Goal: Information Seeking & Learning: Learn about a topic

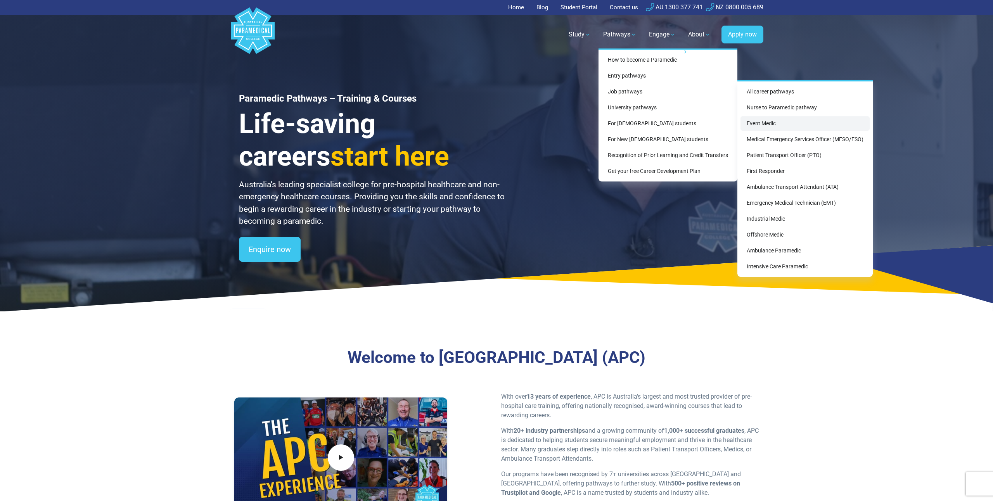
click at [788, 125] on link "Event Medic" at bounding box center [805, 123] width 129 height 14
click at [782, 137] on link "Medical Emergency Services Officer (MESO/ESO)" at bounding box center [805, 139] width 129 height 14
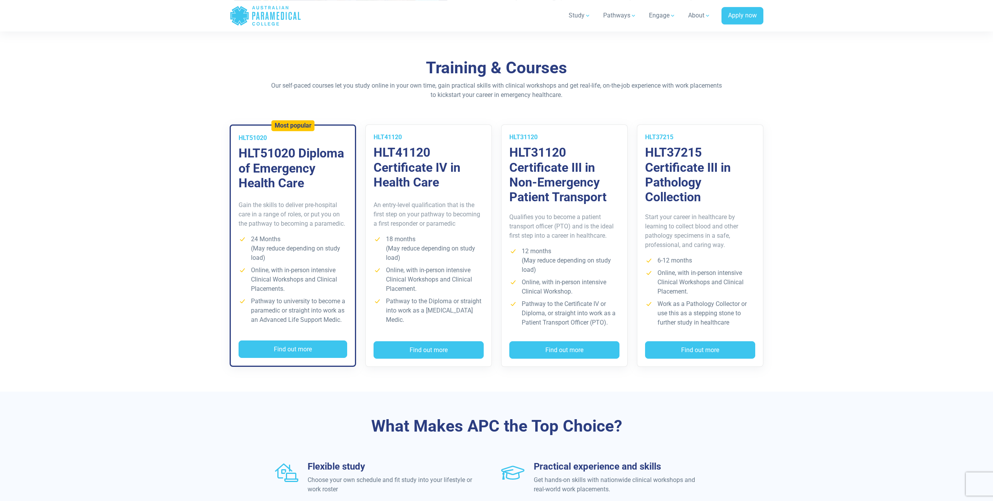
scroll to position [493, 0]
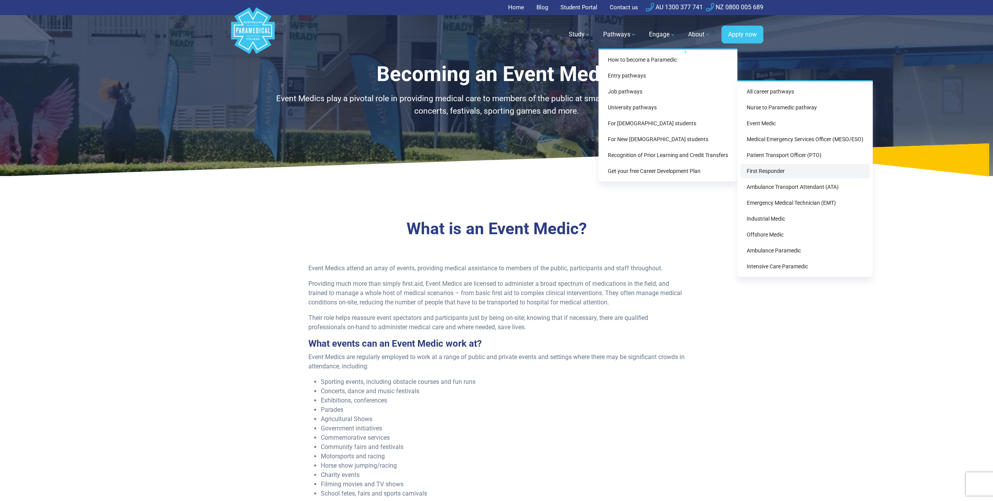
click at [789, 170] on link "First Responder" at bounding box center [805, 171] width 129 height 14
click at [793, 206] on link "Emergency Medical Technician (EMT)" at bounding box center [805, 203] width 129 height 14
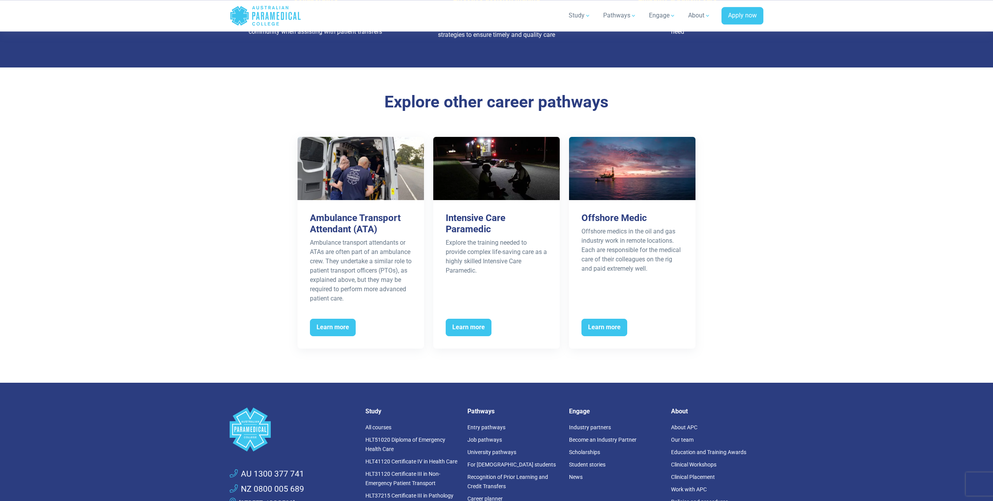
scroll to position [1198, 0]
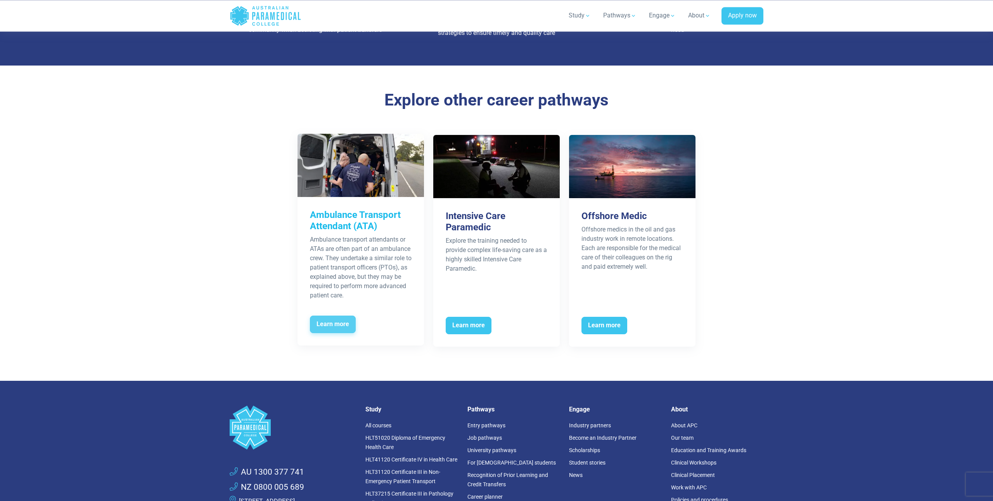
click at [332, 316] on span "Learn more" at bounding box center [333, 325] width 46 height 18
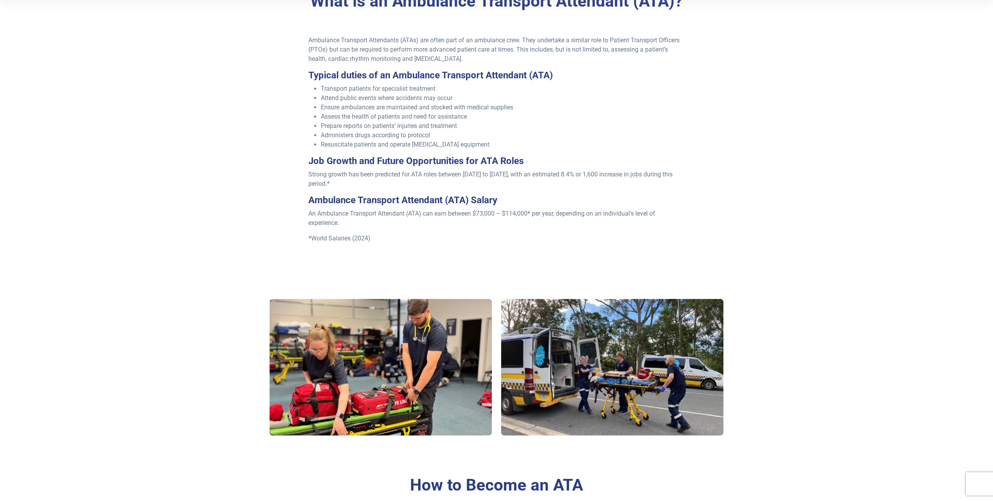
scroll to position [235, 0]
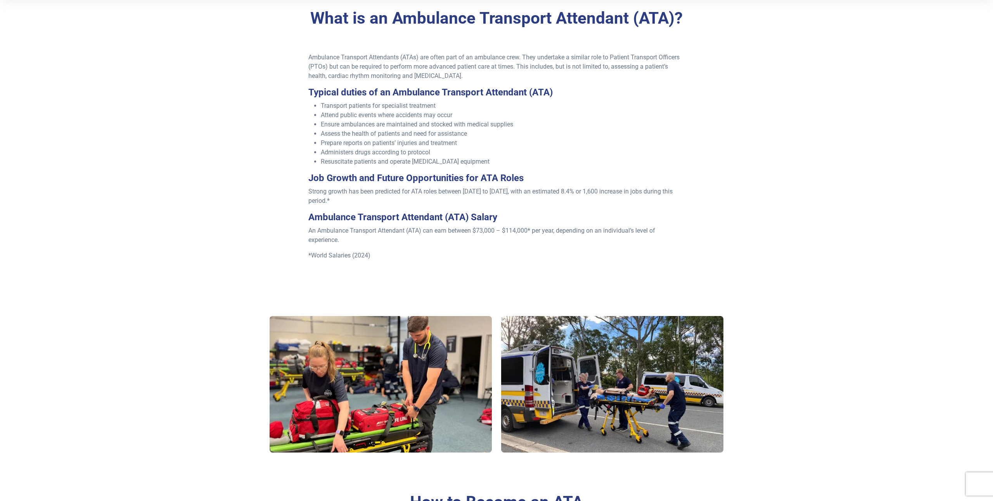
click at [251, 223] on div "What is an Ambulance Transport Attendant (ATA)? Ambulance Transport Attendants …" at bounding box center [496, 145] width 543 height 323
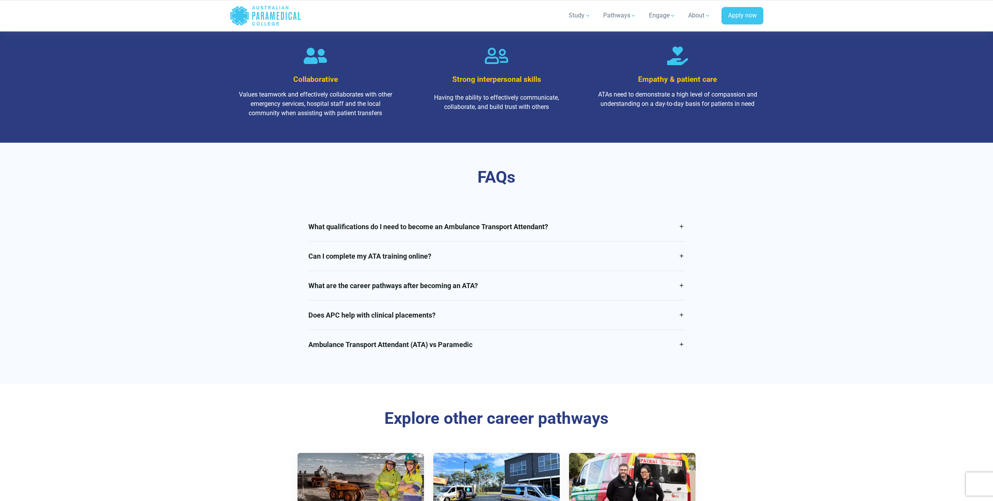
scroll to position [1175, 0]
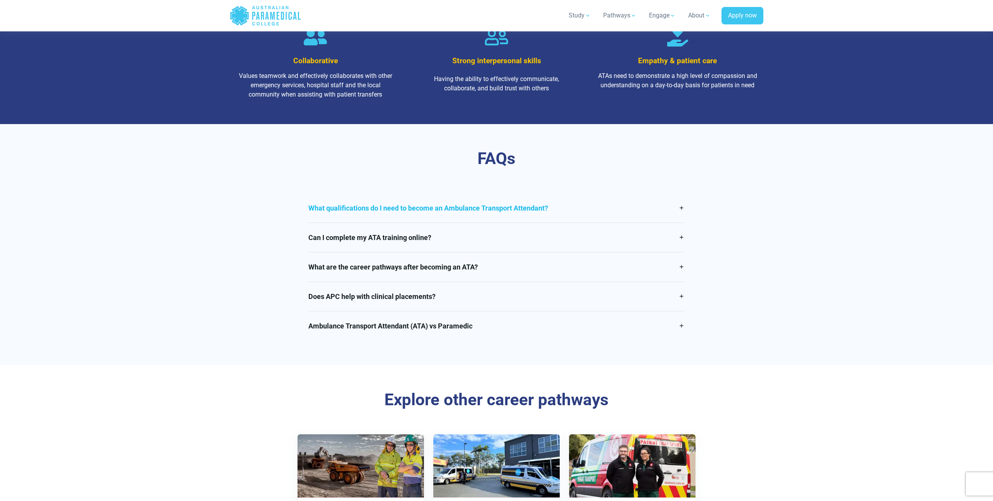
click at [383, 215] on link "What qualifications do I need to become an Ambulance Transport Attendant?" at bounding box center [496, 208] width 377 height 29
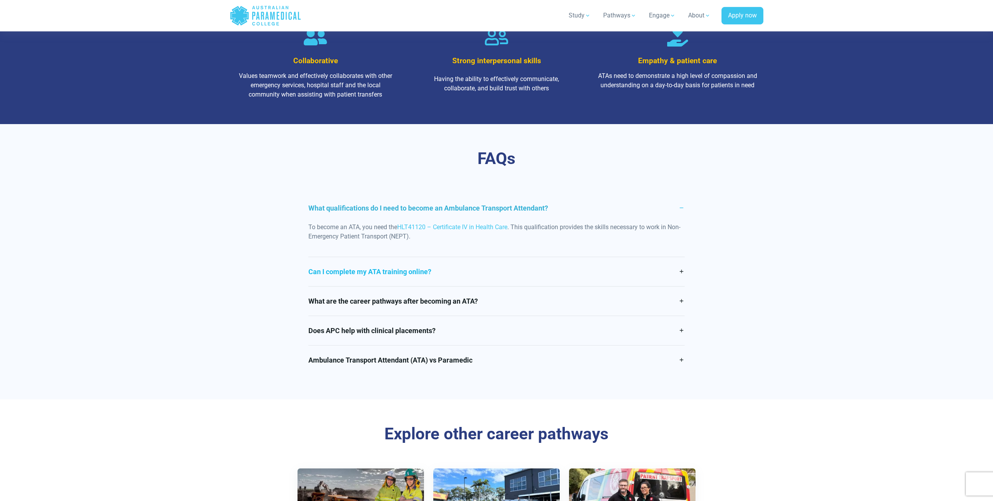
click at [446, 278] on link "Can I complete my ATA training online?" at bounding box center [496, 271] width 377 height 29
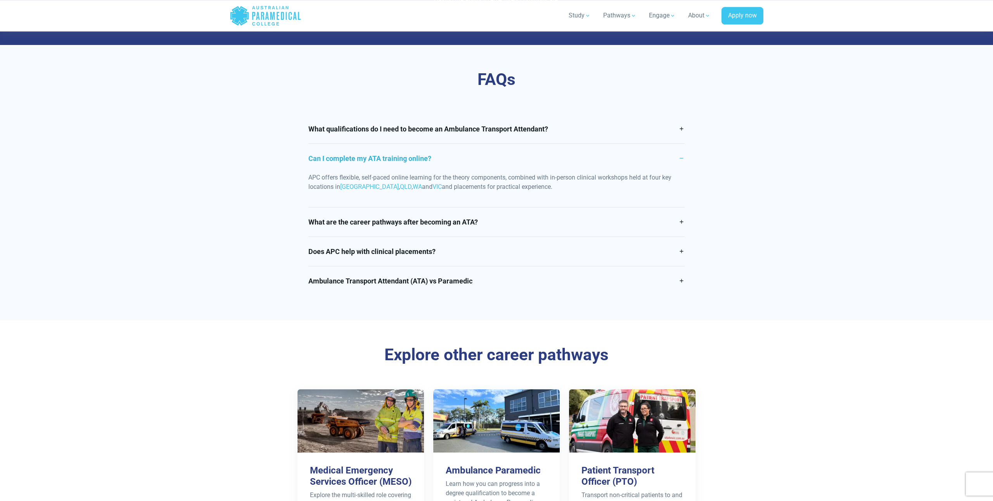
scroll to position [1257, 0]
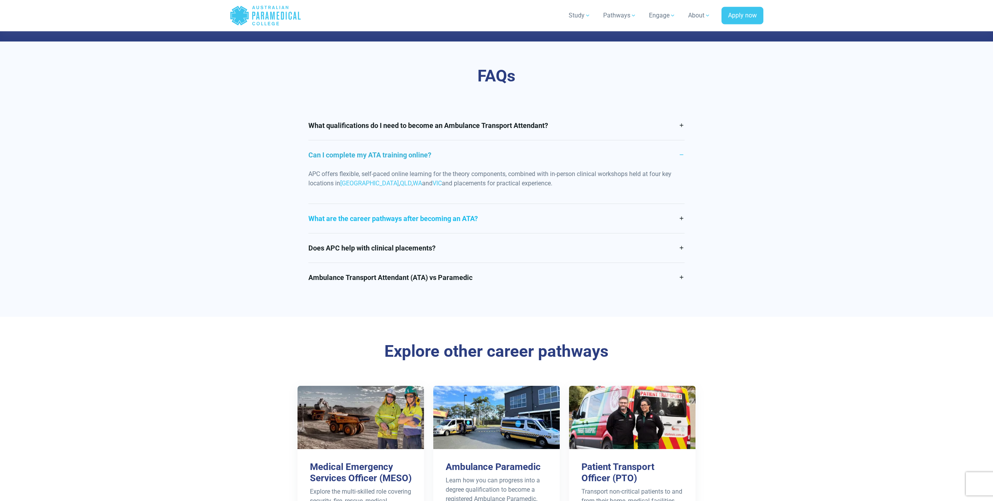
click at [430, 225] on link "What are the career pathways after becoming an ATA?" at bounding box center [496, 218] width 377 height 29
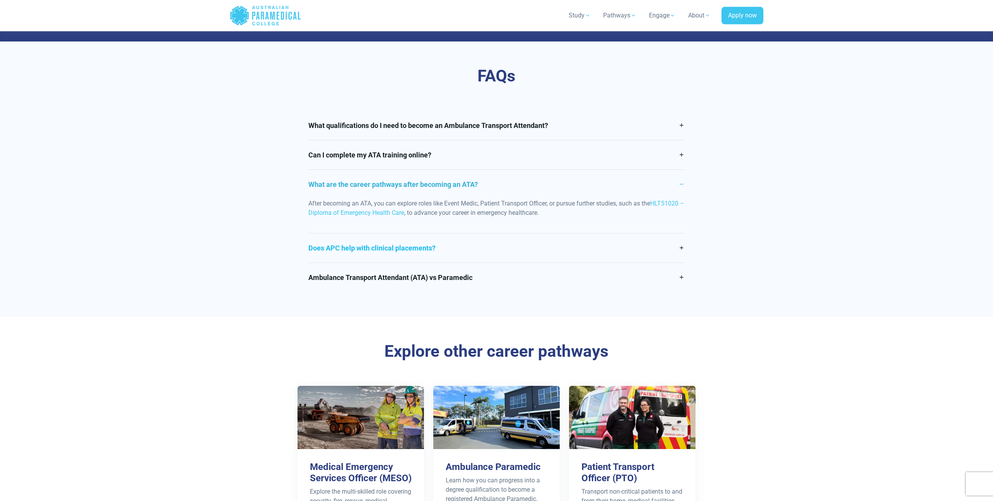
click at [425, 261] on link "Does APC help with clinical placements?" at bounding box center [496, 248] width 377 height 29
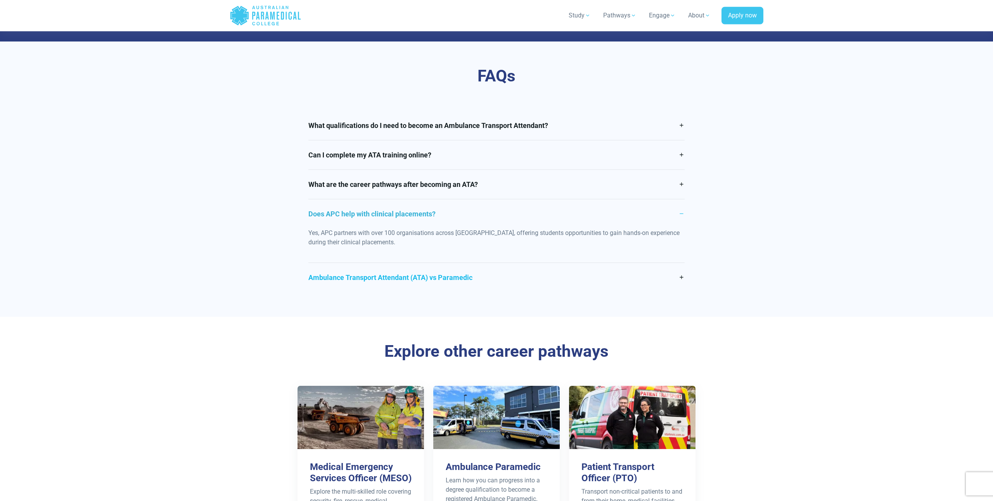
click at [427, 289] on link "Ambulance Transport Attendant (ATA) vs Paramedic" at bounding box center [496, 277] width 377 height 29
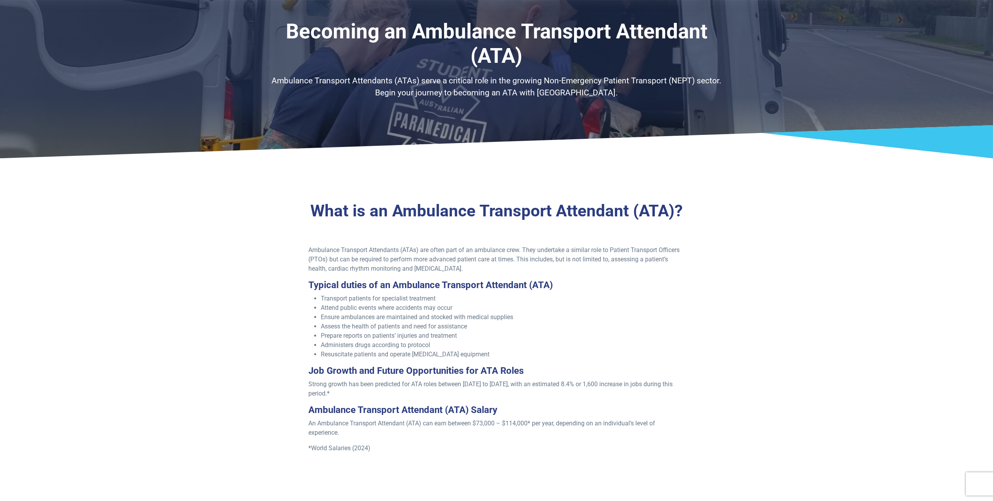
scroll to position [0, 0]
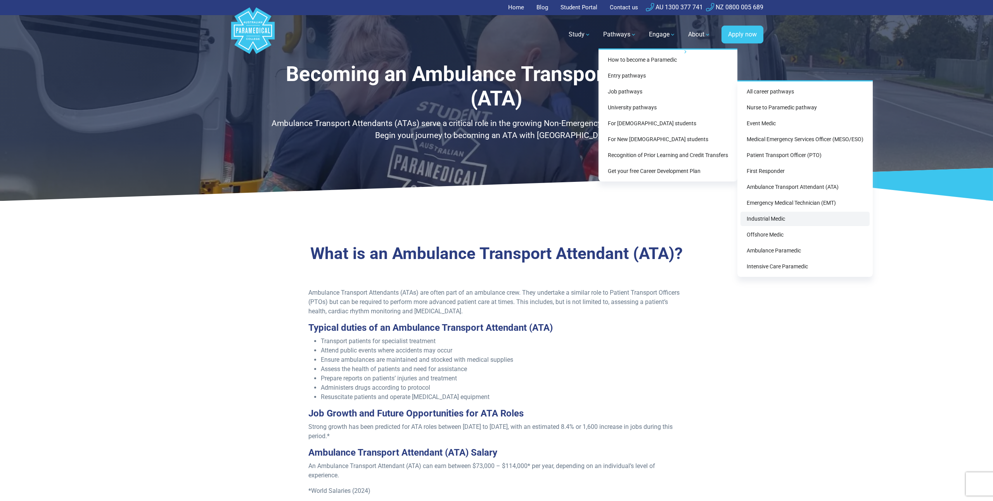
click at [788, 221] on link "Industrial Medic" at bounding box center [805, 219] width 129 height 14
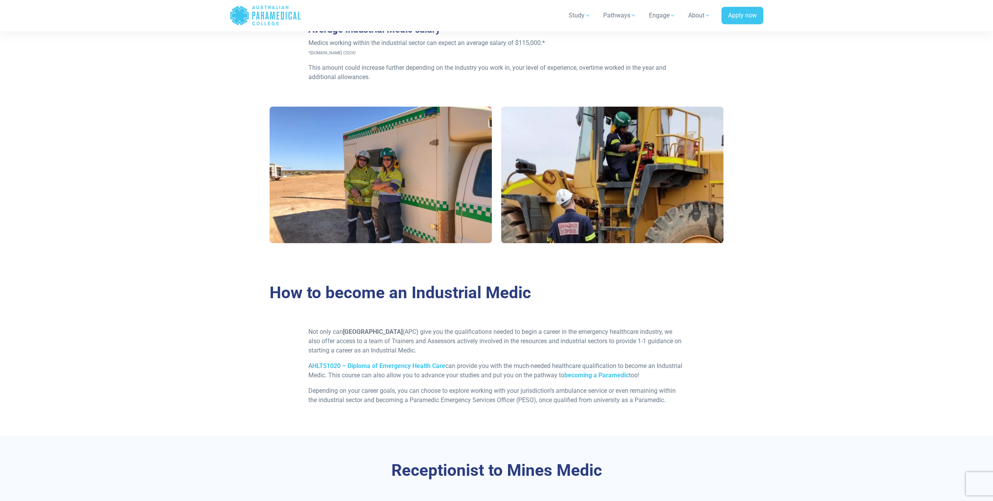
scroll to position [440, 0]
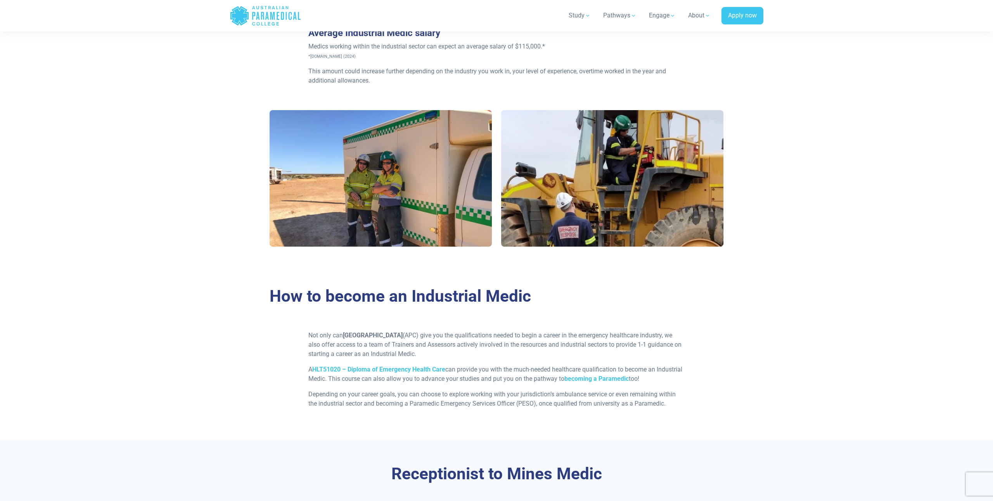
click at [213, 170] on section at bounding box center [496, 181] width 993 height 161
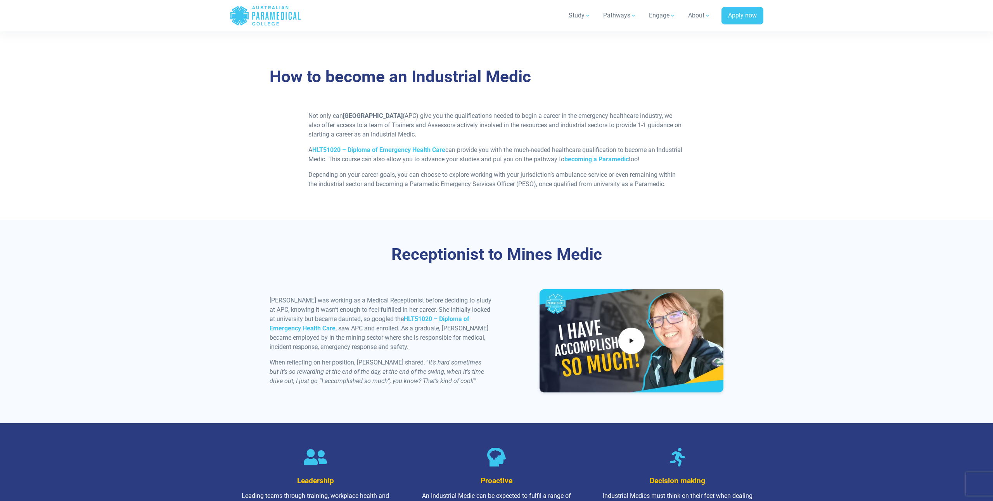
scroll to position [661, 0]
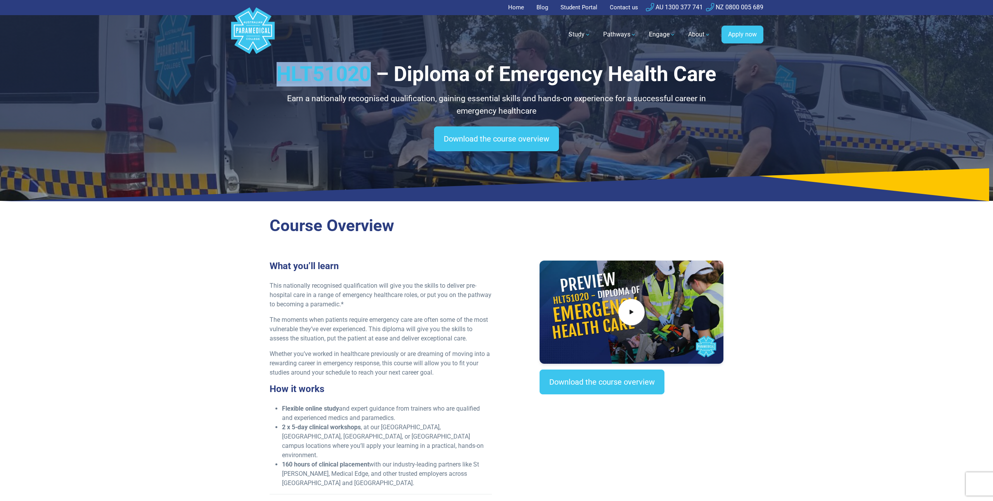
drag, startPoint x: 282, startPoint y: 67, endPoint x: 369, endPoint y: 73, distance: 86.7
click at [369, 73] on h1 "HLT51020 – Diploma of Emergency Health Care" at bounding box center [497, 74] width 454 height 24
copy h1 "HLT51020"
